Goal: Task Accomplishment & Management: Use online tool/utility

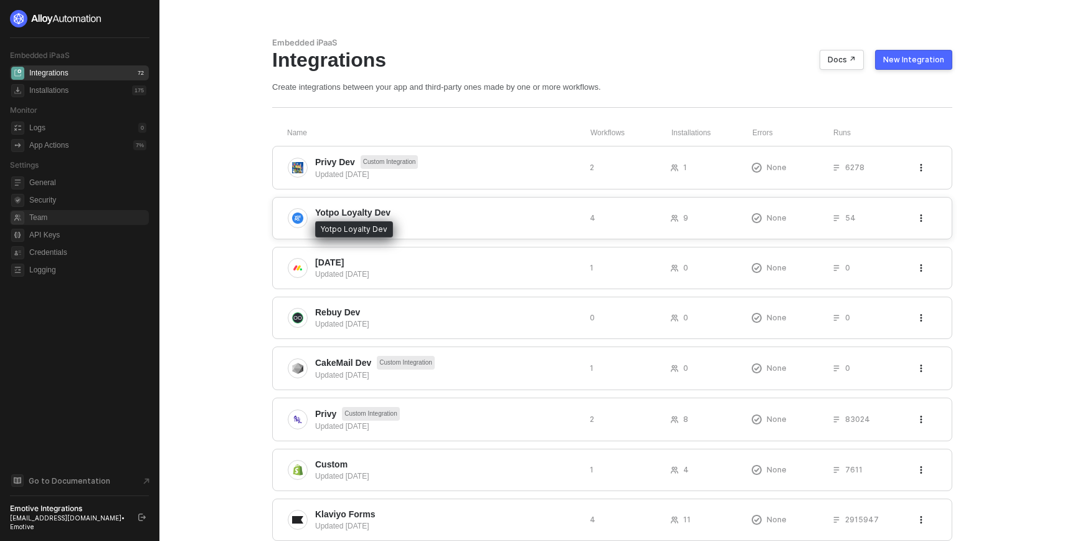
click at [319, 212] on span "Yotpo Loyalty Dev" at bounding box center [352, 212] width 75 height 12
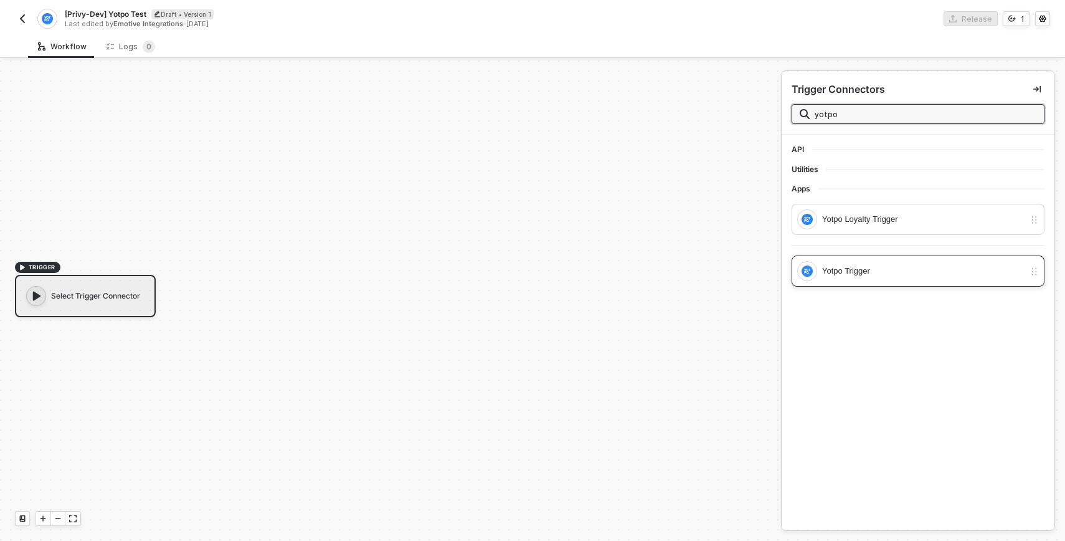
type input "yotpo"
click at [848, 271] on div "Yotpo Trigger" at bounding box center [923, 271] width 203 height 14
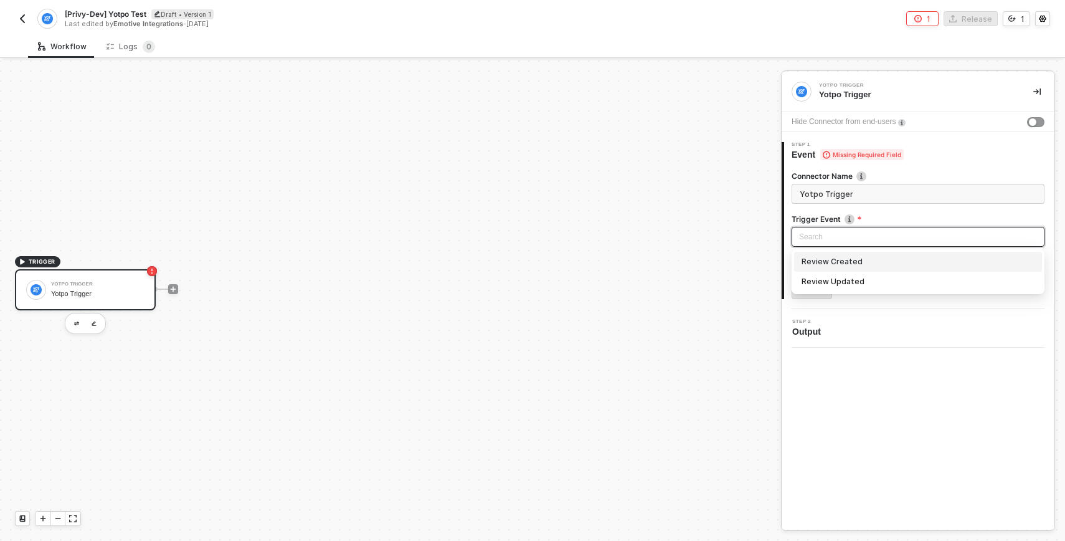
click at [841, 236] on input "search" at bounding box center [918, 236] width 238 height 19
click at [768, 195] on div "TRIGGER Yotpo Trigger Yotpo Trigger" at bounding box center [387, 288] width 775 height 503
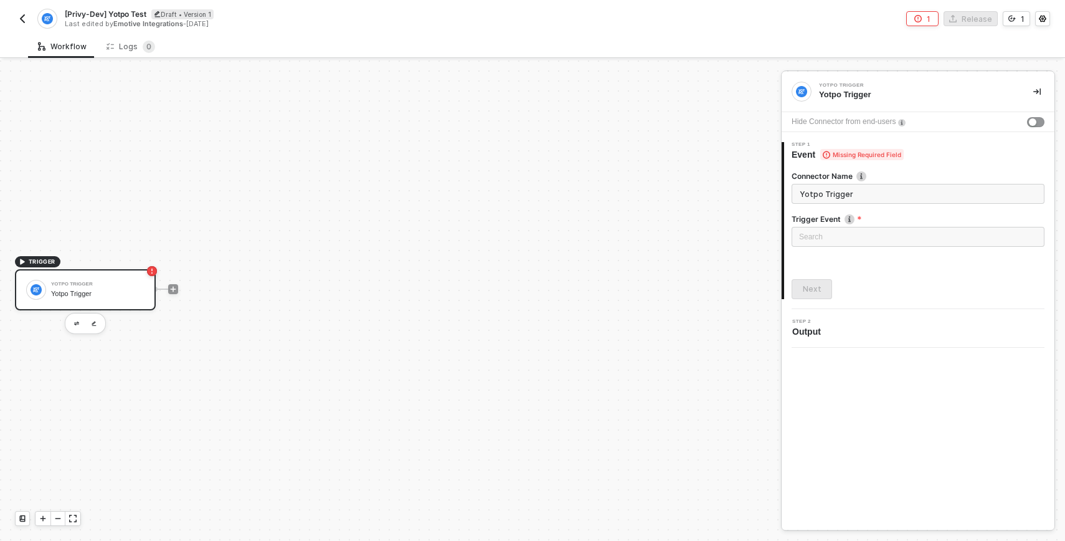
click at [116, 280] on div "Yotpo Trigger Yotpo Trigger" at bounding box center [97, 290] width 93 height 24
click at [675, 219] on div "TRIGGER Yotpo Trigger Yotpo Trigger workflow" at bounding box center [387, 288] width 775 height 503
click at [106, 295] on div "Yotpo Trigger workflow" at bounding box center [97, 294] width 93 height 8
click at [74, 323] on img "button" at bounding box center [76, 324] width 5 height 4
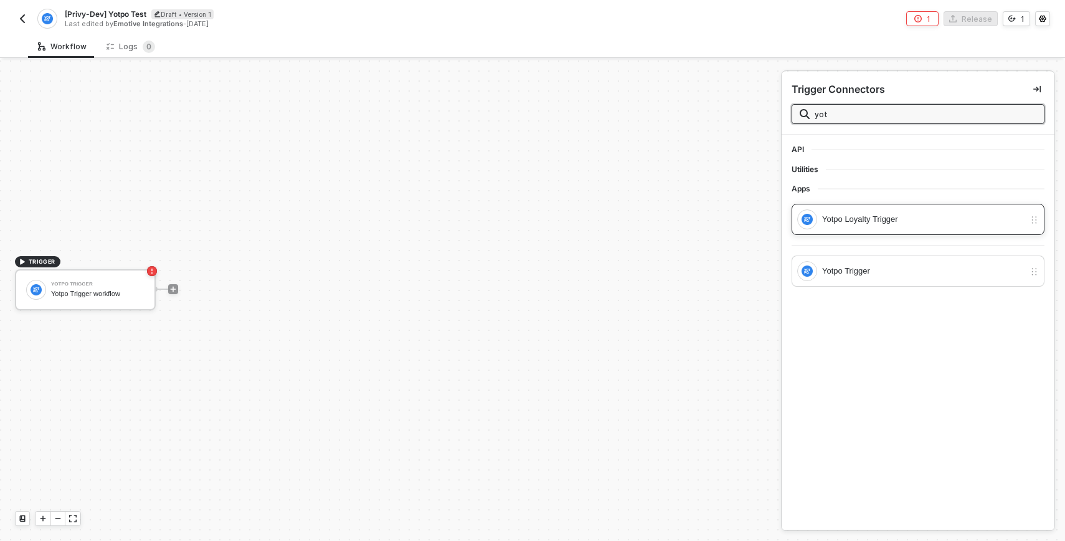
type input "yot"
click at [860, 226] on div "Yotpo Loyalty Trigger" at bounding box center [911, 219] width 227 height 20
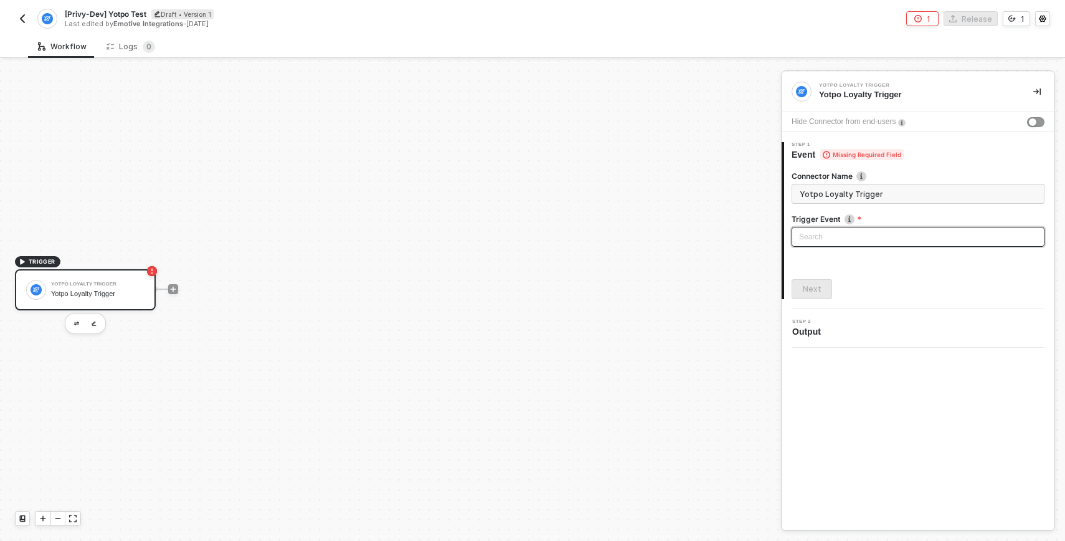
click at [839, 241] on input "search" at bounding box center [918, 236] width 238 height 19
click at [843, 235] on input "search" at bounding box center [918, 236] width 238 height 19
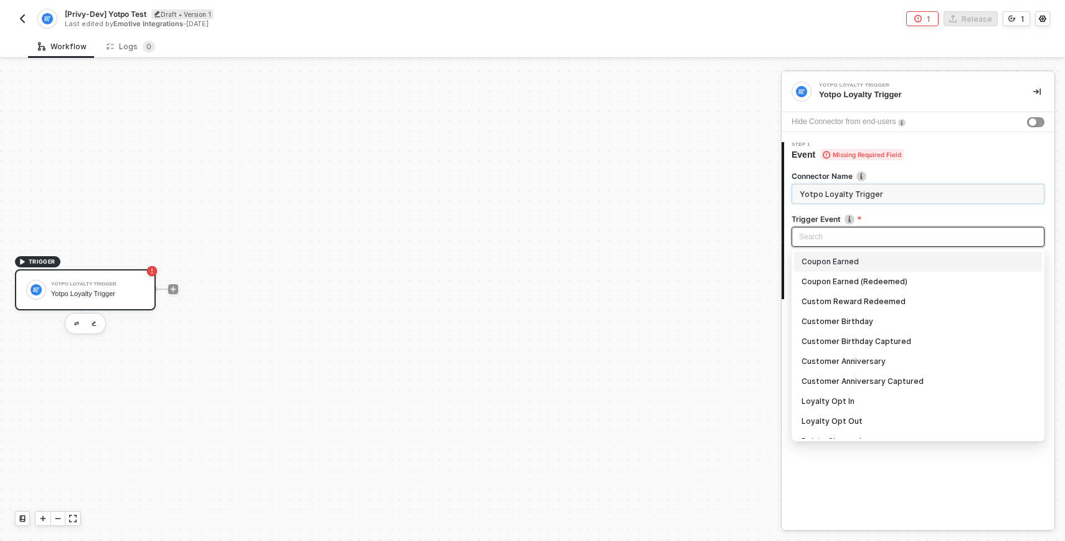
click at [837, 198] on input "Yotpo Loyalty Trigger" at bounding box center [918, 194] width 253 height 20
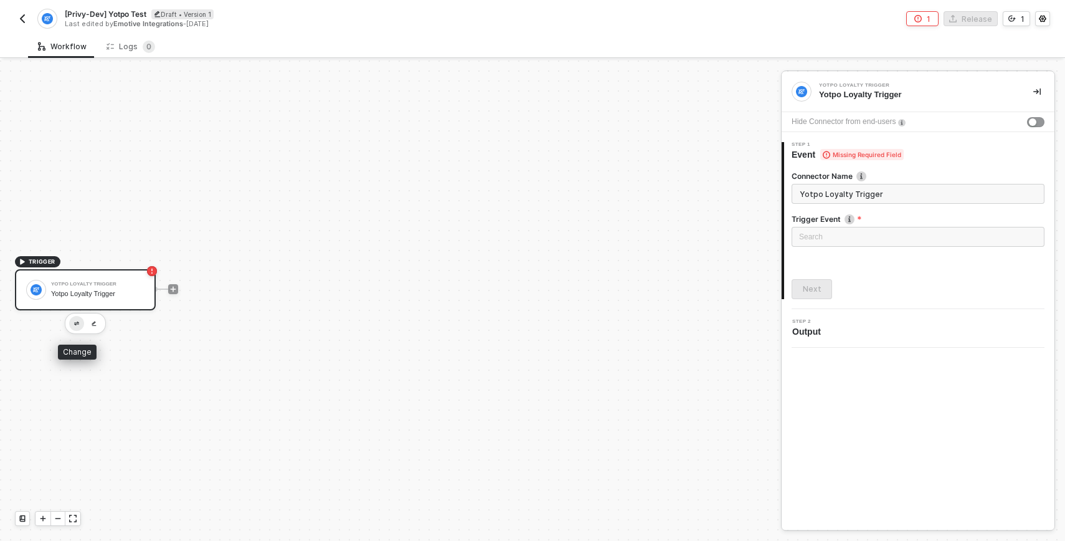
click at [77, 320] on button "button" at bounding box center [76, 323] width 15 height 15
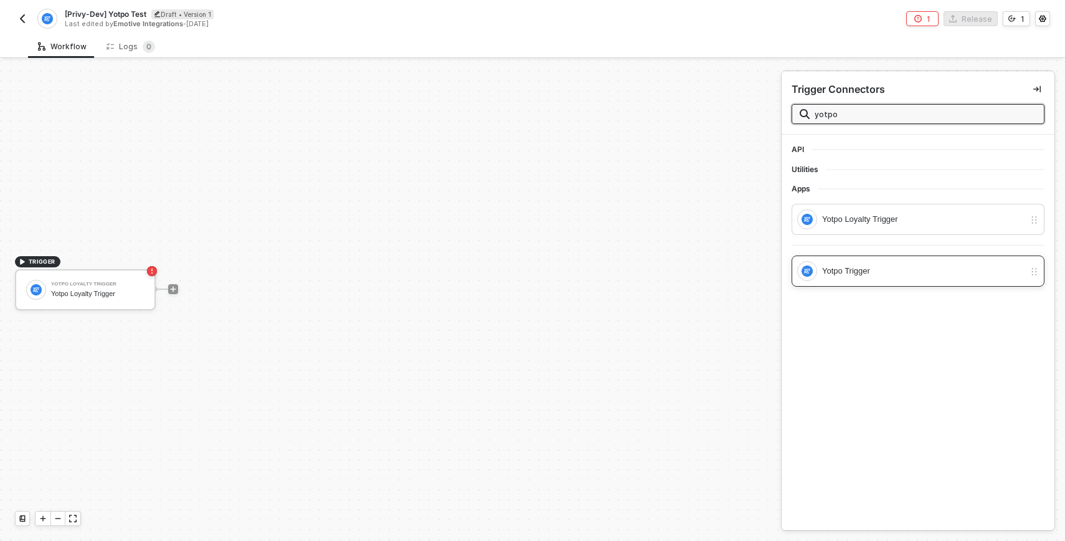
type input "yotpo"
click at [838, 272] on div "Yotpo Trigger" at bounding box center [923, 271] width 203 height 14
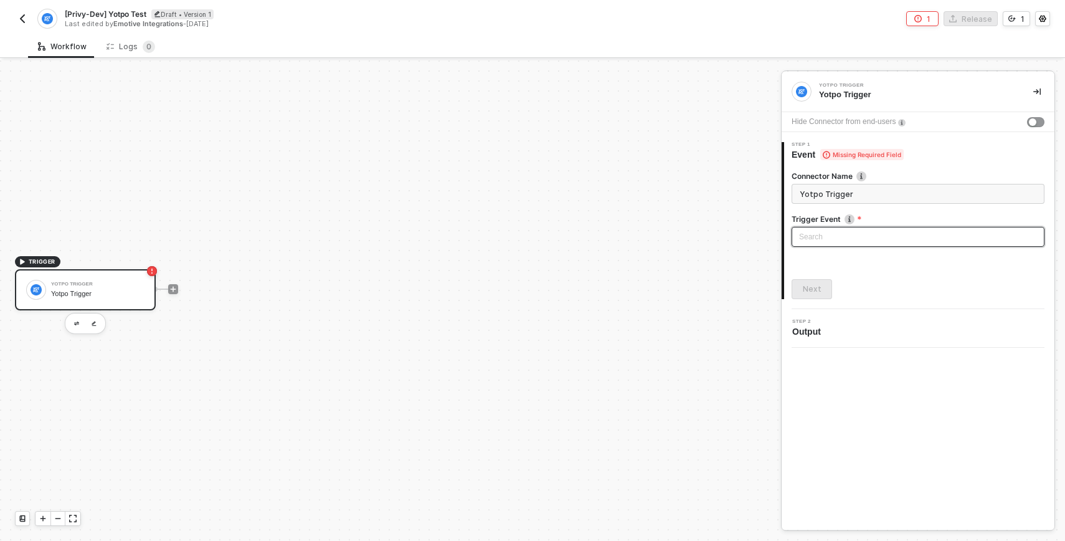
click at [838, 244] on input "search" at bounding box center [918, 236] width 238 height 19
click at [834, 265] on div "Review Created" at bounding box center [918, 262] width 233 height 14
type input "Trigger workflow when review created"
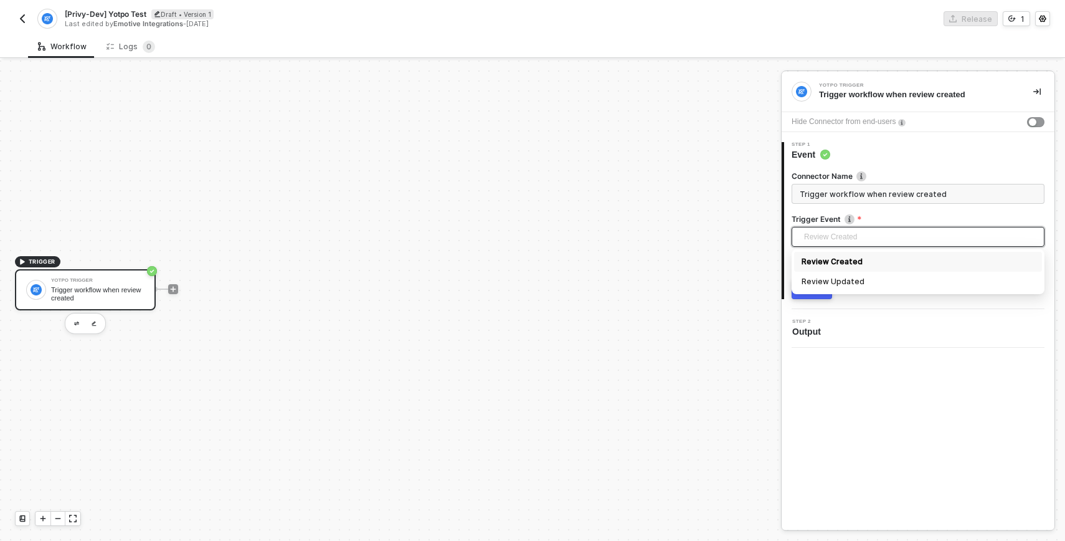
click at [822, 264] on div "Review Created" at bounding box center [918, 262] width 233 height 14
drag, startPoint x: 820, startPoint y: 285, endPoint x: 829, endPoint y: 280, distance: 10.0
click at [819, 285] on div "Next" at bounding box center [812, 289] width 19 height 10
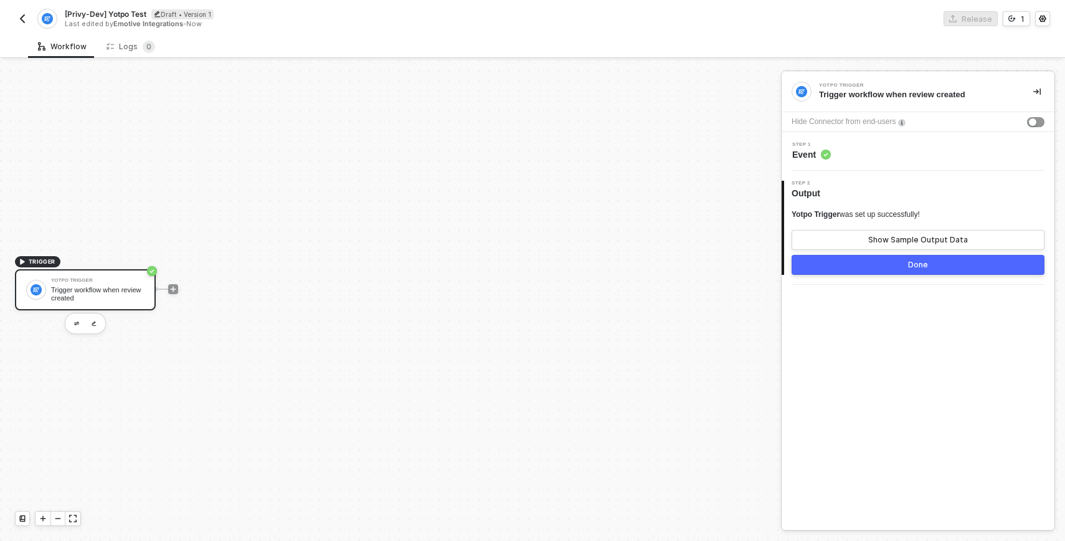
click at [868, 267] on button "Done" at bounding box center [918, 265] width 253 height 20
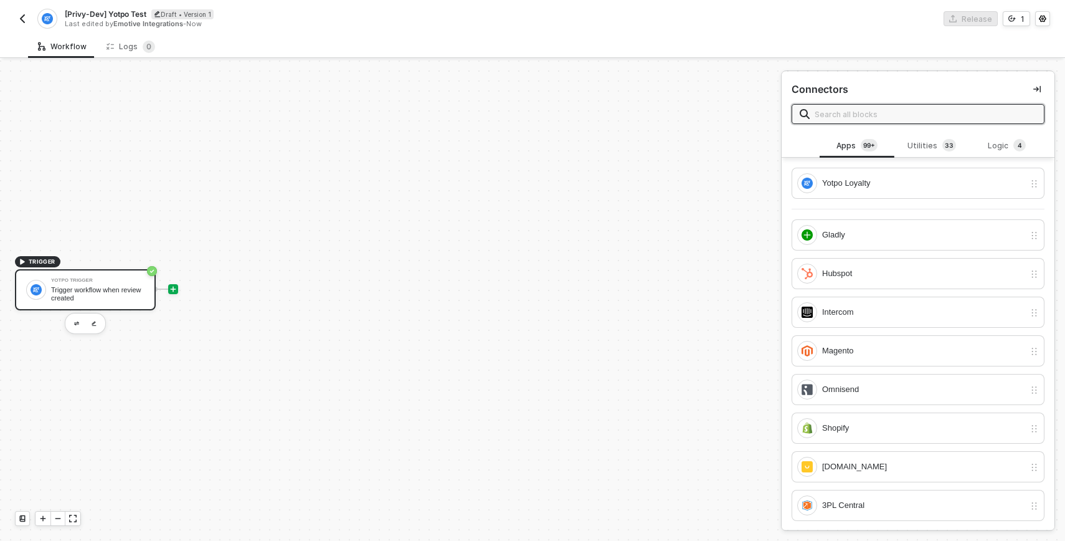
click at [102, 284] on div "Yotpo Trigger Trigger workflow when review created" at bounding box center [97, 290] width 93 height 24
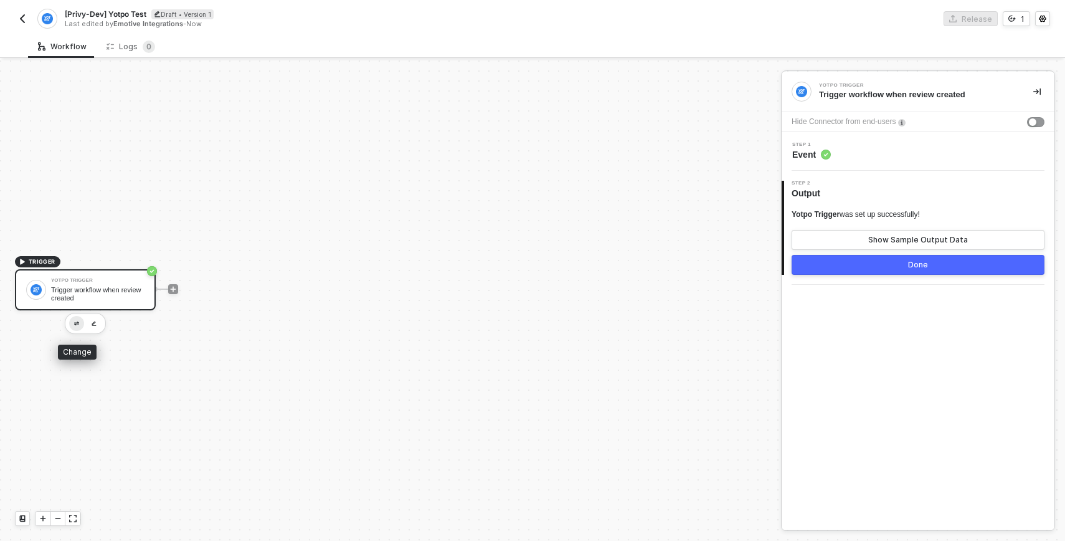
click at [75, 325] on img "button" at bounding box center [76, 324] width 5 height 4
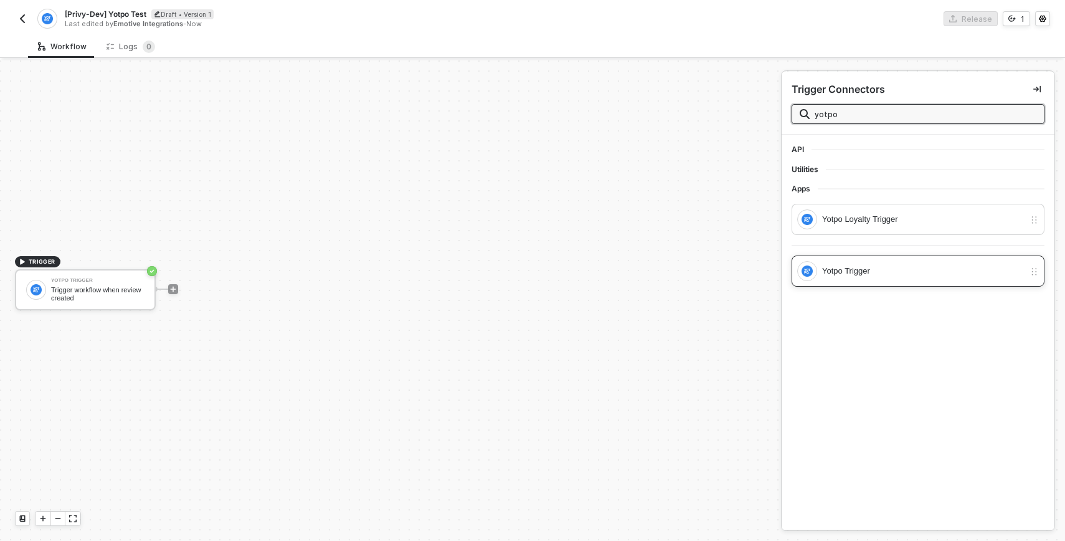
type input "yotpo"
click at [851, 264] on div "Yotpo Trigger" at bounding box center [923, 271] width 203 height 14
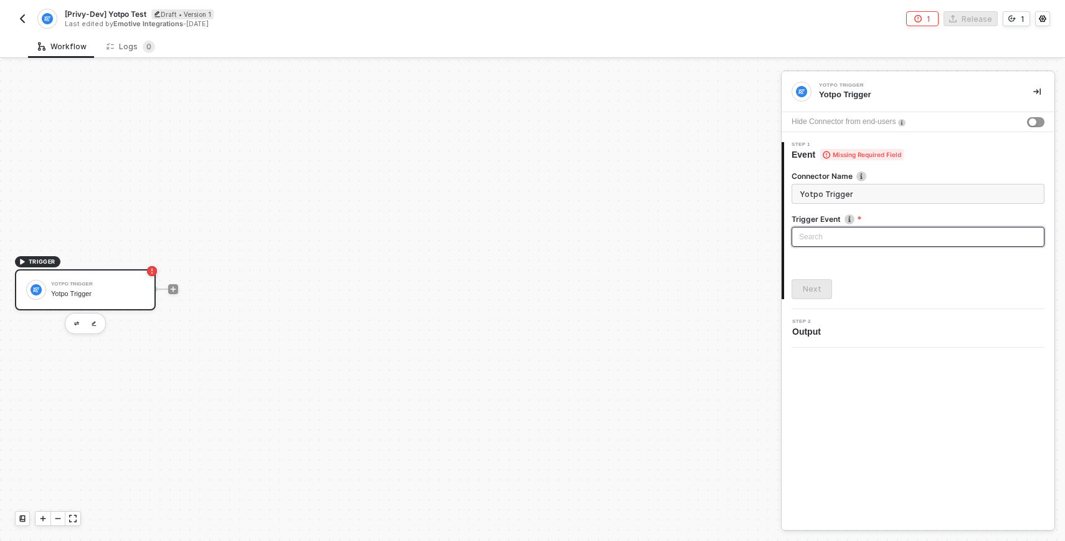
click at [860, 236] on input "search" at bounding box center [918, 236] width 238 height 19
click at [863, 272] on div "Review Updated" at bounding box center [918, 282] width 248 height 20
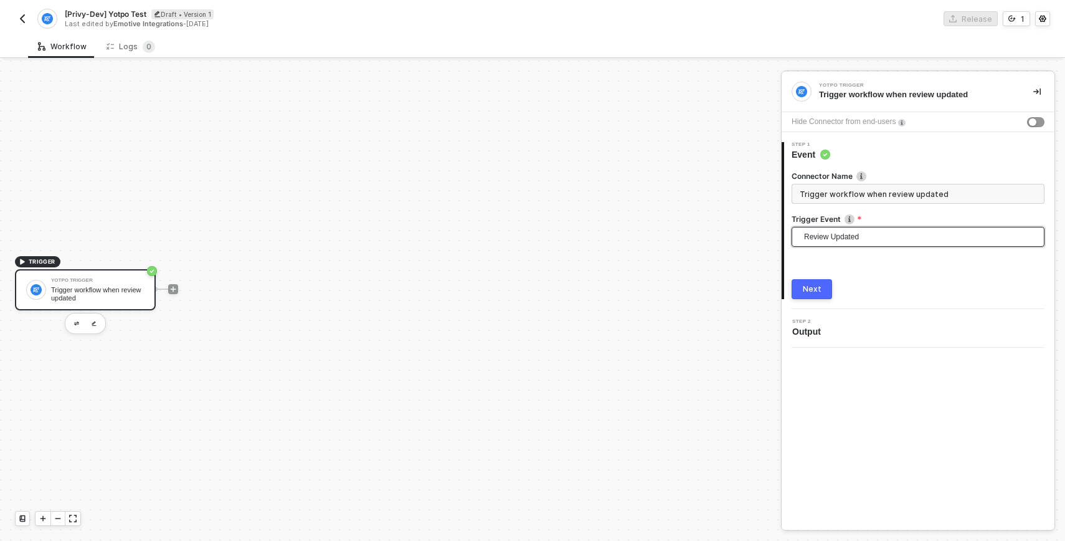
click at [859, 235] on span "Review Updated" at bounding box center [920, 236] width 233 height 19
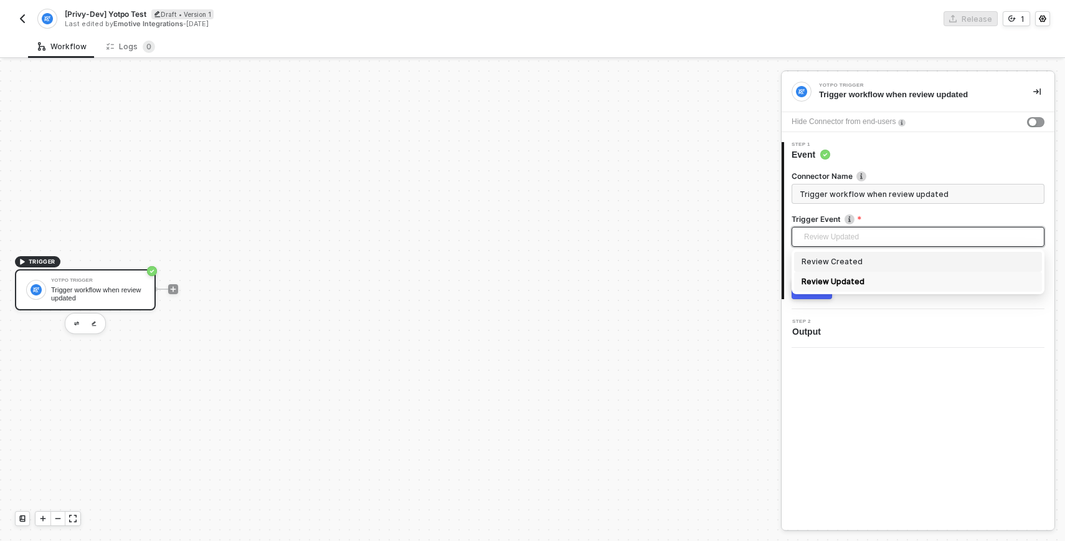
click at [853, 264] on div "Review Created" at bounding box center [918, 262] width 233 height 14
type input "Trigger workflow when review created"
